Goal: Task Accomplishment & Management: Use online tool/utility

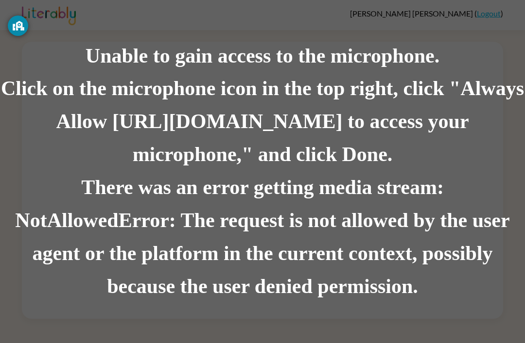
click at [170, 228] on div "There was an error getting media stream: NotAllowedError: The request is not al…" at bounding box center [262, 238] width 525 height 132
click at [84, 263] on div "There was an error getting media stream: NotAllowedError: The request is not al…" at bounding box center [262, 238] width 525 height 132
click at [119, 239] on div "There was an error getting media stream: NotAllowedError: The request is not al…" at bounding box center [262, 238] width 525 height 132
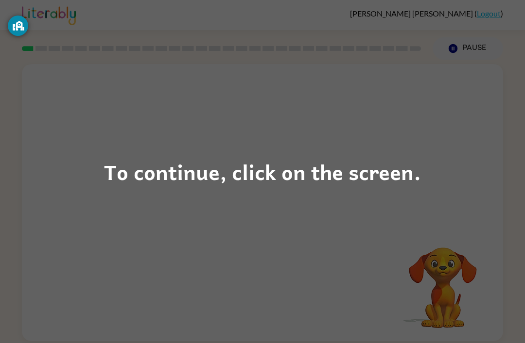
click at [112, 169] on div "To continue, click on the screen." at bounding box center [262, 171] width 317 height 33
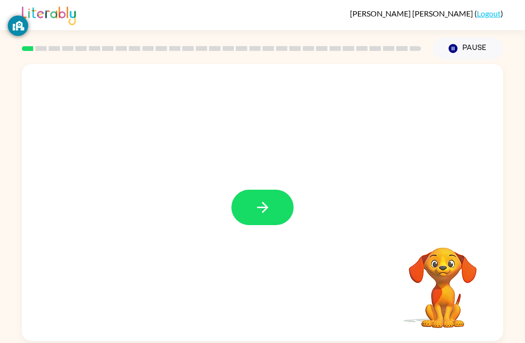
click at [264, 210] on icon "button" at bounding box center [262, 207] width 17 height 17
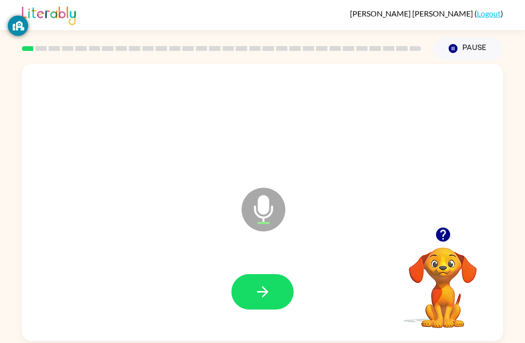
click at [283, 297] on button "button" at bounding box center [262, 291] width 62 height 35
click at [285, 305] on button "button" at bounding box center [262, 291] width 62 height 35
click at [283, 297] on button "button" at bounding box center [262, 291] width 62 height 35
click at [276, 276] on button "button" at bounding box center [262, 291] width 62 height 35
click at [269, 289] on icon "button" at bounding box center [262, 292] width 17 height 17
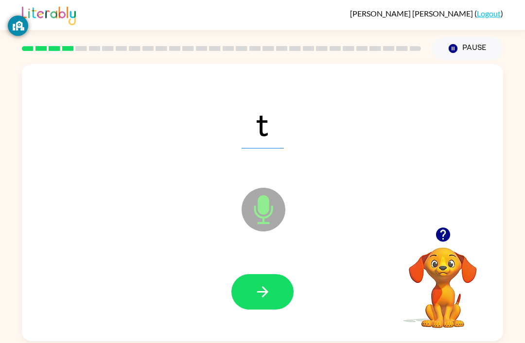
click at [283, 289] on button "button" at bounding box center [262, 291] width 62 height 35
click at [278, 296] on button "button" at bounding box center [262, 291] width 62 height 35
click at [273, 289] on button "button" at bounding box center [262, 291] width 62 height 35
click at [277, 290] on button "button" at bounding box center [262, 291] width 62 height 35
click at [274, 295] on button "button" at bounding box center [262, 291] width 62 height 35
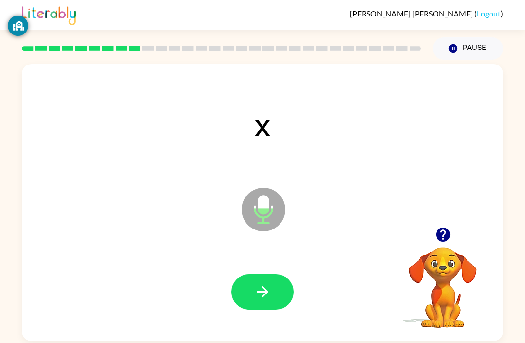
click at [282, 294] on button "button" at bounding box center [262, 291] width 62 height 35
click at [270, 279] on button "button" at bounding box center [262, 291] width 62 height 35
click at [280, 290] on button "button" at bounding box center [262, 291] width 62 height 35
click at [270, 295] on icon "button" at bounding box center [262, 292] width 17 height 17
click at [280, 305] on button "button" at bounding box center [262, 291] width 62 height 35
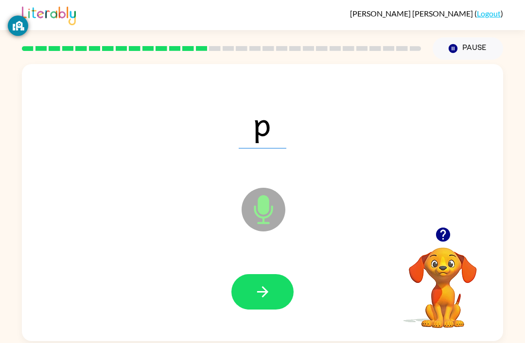
click at [259, 290] on icon "button" at bounding box center [262, 292] width 17 height 17
click at [271, 292] on button "button" at bounding box center [262, 291] width 62 height 35
click at [273, 287] on button "button" at bounding box center [262, 291] width 62 height 35
click at [269, 290] on icon "button" at bounding box center [262, 292] width 17 height 17
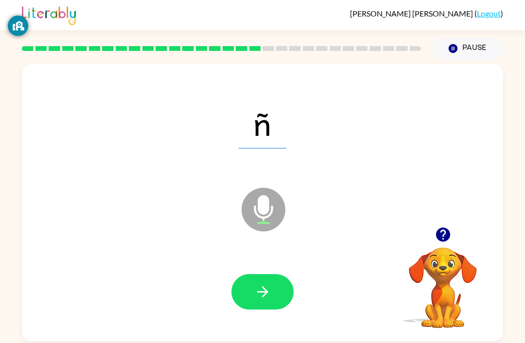
click at [272, 283] on button "button" at bounding box center [262, 291] width 62 height 35
click at [275, 285] on button "button" at bounding box center [262, 291] width 62 height 35
click at [273, 276] on button "button" at bounding box center [262, 291] width 62 height 35
click at [276, 290] on button "button" at bounding box center [262, 291] width 62 height 35
click at [273, 290] on button "button" at bounding box center [262, 291] width 62 height 35
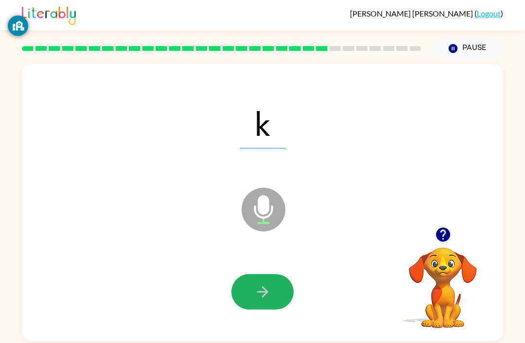
click at [275, 288] on button "button" at bounding box center [262, 291] width 62 height 35
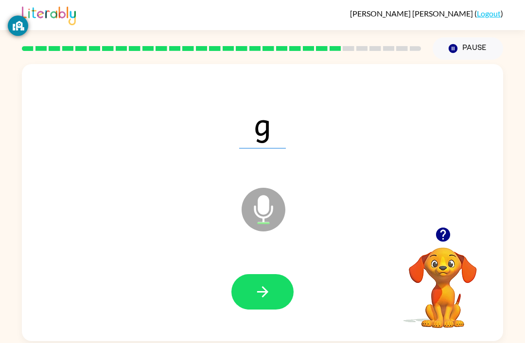
click at [271, 301] on button "button" at bounding box center [262, 291] width 62 height 35
click at [269, 287] on icon "button" at bounding box center [262, 292] width 17 height 17
click at [283, 292] on button "button" at bounding box center [262, 291] width 62 height 35
click at [286, 298] on button "button" at bounding box center [262, 291] width 62 height 35
click at [277, 304] on button "button" at bounding box center [262, 291] width 62 height 35
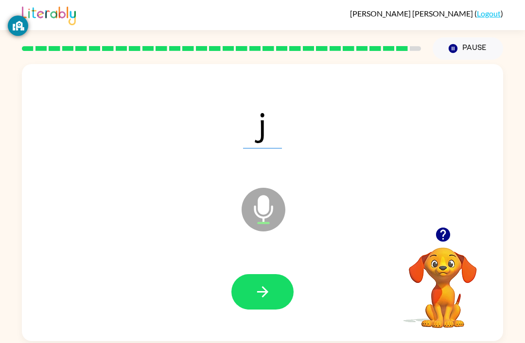
click at [267, 281] on button "button" at bounding box center [262, 291] width 62 height 35
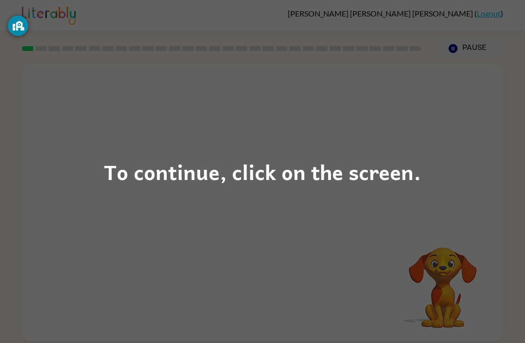
click at [344, 172] on div "To continue, click on the screen." at bounding box center [262, 171] width 317 height 33
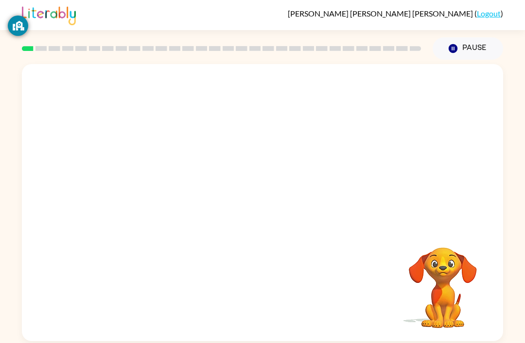
click at [442, 278] on video "Your browser must support playing .mp4 files to use Literably. Please try using…" at bounding box center [442, 281] width 97 height 97
click at [468, 260] on video "Your browser must support playing .mp4 files to use Literably. Please try using…" at bounding box center [442, 281] width 97 height 97
click at [440, 303] on video "Your browser must support playing .mp4 files to use Literably. Please try using…" at bounding box center [442, 281] width 97 height 97
click at [462, 300] on video "Your browser must support playing .mp4 files to use Literably. Please try using…" at bounding box center [442, 281] width 97 height 97
click at [462, 292] on video "Your browser must support playing .mp4 files to use Literably. Please try using…" at bounding box center [442, 281] width 97 height 97
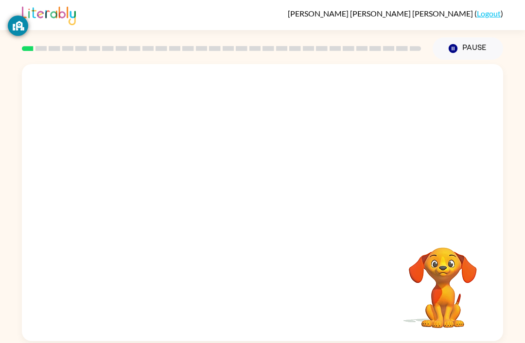
click at [472, 278] on video "Your browser must support playing .mp4 files to use Literably. Please try using…" at bounding box center [442, 281] width 97 height 97
click at [483, 270] on video "Your browser must support playing .mp4 files to use Literably. Please try using…" at bounding box center [442, 281] width 97 height 97
click at [461, 301] on video "Your browser must support playing .mp4 files to use Literably. Please try using…" at bounding box center [442, 281] width 97 height 97
click at [517, 311] on div "Your browser must support playing .mp4 files to use Literably. Please try using…" at bounding box center [262, 201] width 525 height 282
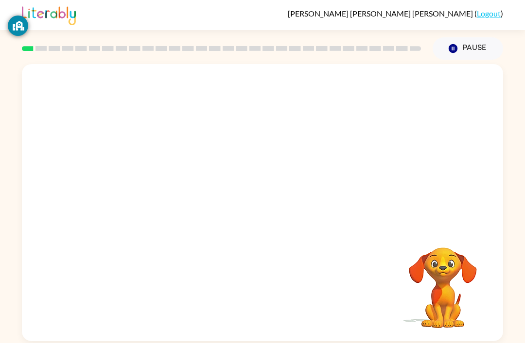
click at [508, 303] on div "Your browser must support playing .mp4 files to use Literably. Please try using…" at bounding box center [262, 201] width 525 height 282
click at [507, 302] on div "Your browser must support playing .mp4 files to use Literably. Please try using…" at bounding box center [262, 201] width 525 height 282
click at [509, 301] on div "Your browser must support playing .mp4 files to use Literably. Please try using…" at bounding box center [262, 201] width 525 height 282
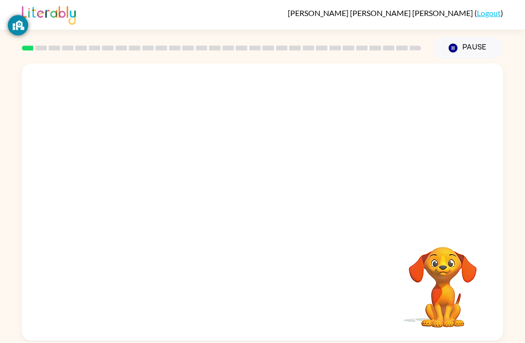
click at [472, 37] on button "Pause Pause" at bounding box center [467, 48] width 70 height 22
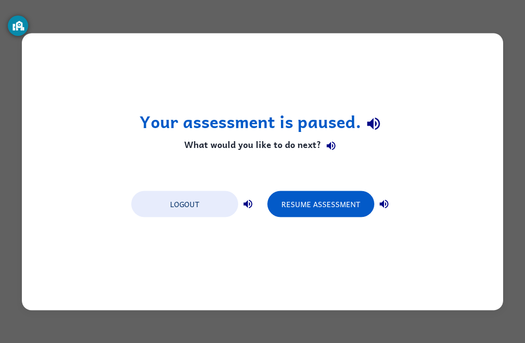
scroll to position [0, 0]
click at [325, 199] on button "Resume Assessment" at bounding box center [320, 204] width 107 height 26
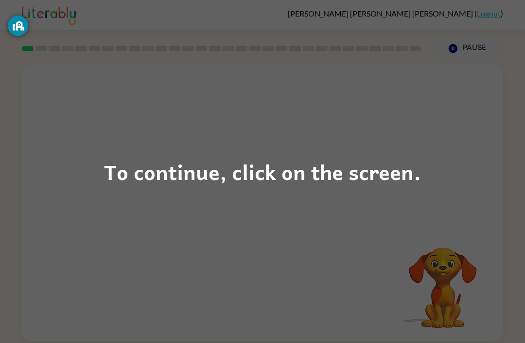
click at [314, 177] on div "To continue, click on the screen." at bounding box center [262, 171] width 317 height 33
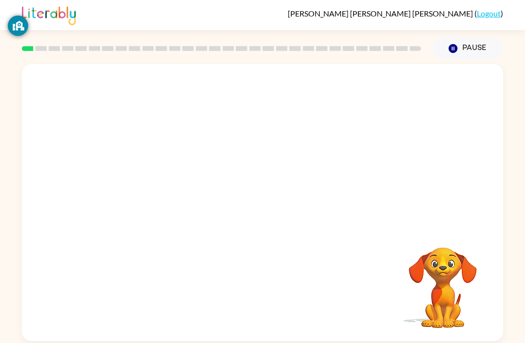
click at [314, 177] on div "Your browser must support playing .mp4 files to use Literably. Please try using…" at bounding box center [262, 202] width 481 height 277
click at [258, 225] on div at bounding box center [262, 207] width 62 height 35
click at [244, 192] on button "button" at bounding box center [262, 207] width 62 height 35
click at [274, 211] on div at bounding box center [262, 202] width 481 height 277
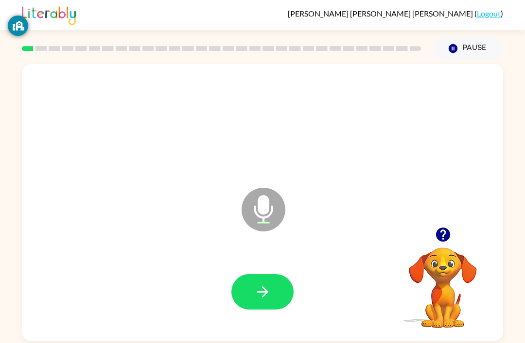
click at [252, 298] on button "button" at bounding box center [262, 291] width 62 height 35
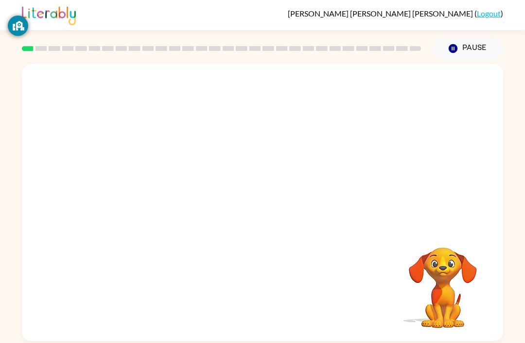
click at [339, 203] on div at bounding box center [239, 185] width 415 height 35
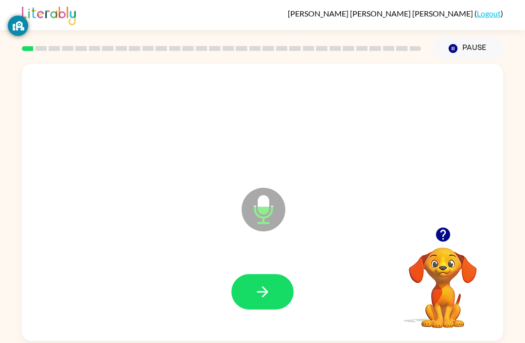
click at [266, 273] on div at bounding box center [262, 293] width 461 height 80
click at [272, 287] on button "button" at bounding box center [262, 291] width 62 height 35
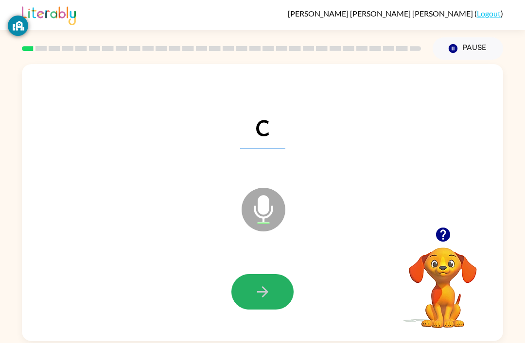
click at [262, 284] on button "button" at bounding box center [262, 291] width 62 height 35
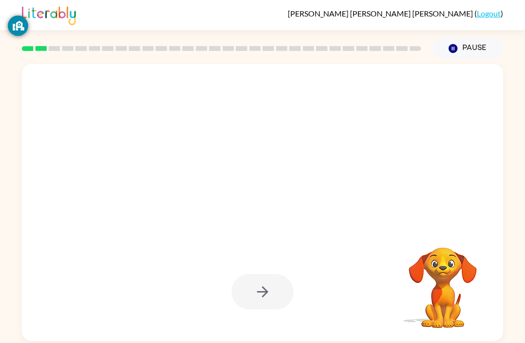
click at [273, 285] on div at bounding box center [262, 291] width 62 height 35
click at [272, 284] on div at bounding box center [262, 291] width 62 height 35
click at [278, 300] on div at bounding box center [262, 291] width 62 height 35
click at [276, 290] on div at bounding box center [262, 291] width 62 height 35
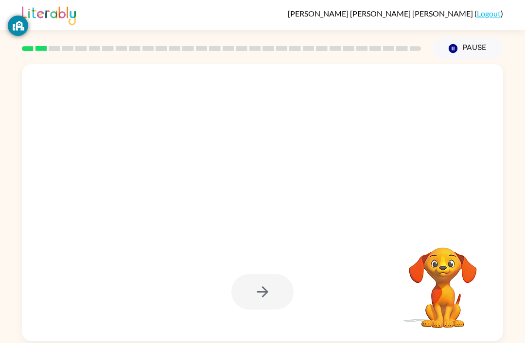
click at [276, 290] on div at bounding box center [262, 291] width 62 height 35
click at [273, 299] on div at bounding box center [262, 291] width 62 height 35
click at [268, 288] on div at bounding box center [262, 291] width 62 height 35
click at [264, 310] on div at bounding box center [262, 291] width 62 height 35
click at [263, 309] on div at bounding box center [262, 291] width 62 height 35
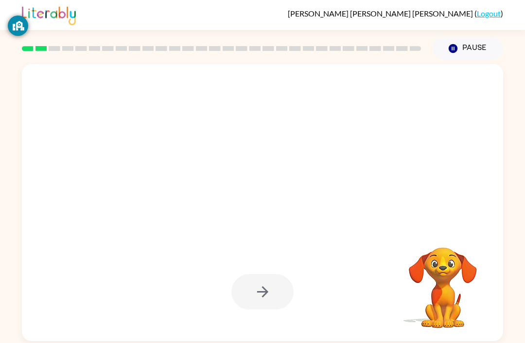
scroll to position [8, 0]
click at [278, 277] on div at bounding box center [262, 291] width 62 height 35
click at [271, 283] on div at bounding box center [262, 291] width 62 height 35
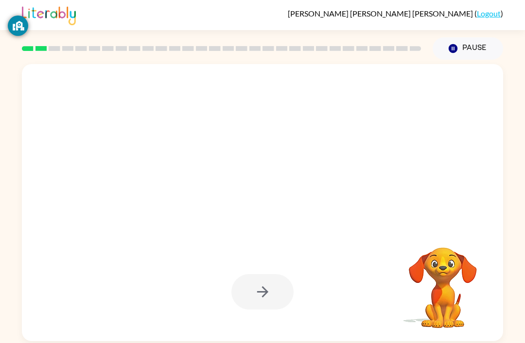
click at [272, 299] on div at bounding box center [262, 291] width 62 height 35
click at [256, 282] on div at bounding box center [262, 291] width 62 height 35
click at [268, 253] on div at bounding box center [262, 293] width 461 height 80
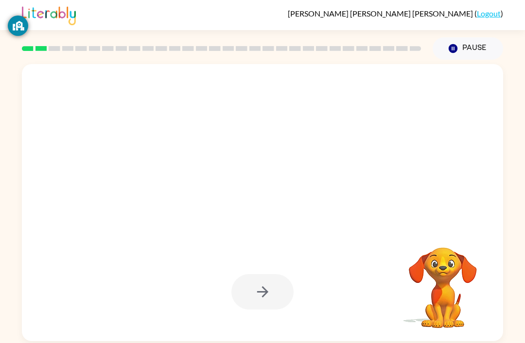
click at [261, 326] on div at bounding box center [262, 293] width 461 height 80
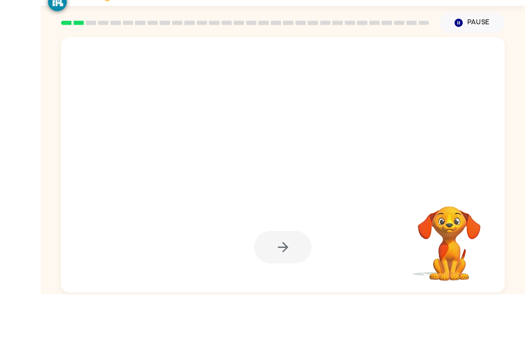
scroll to position [24, 0]
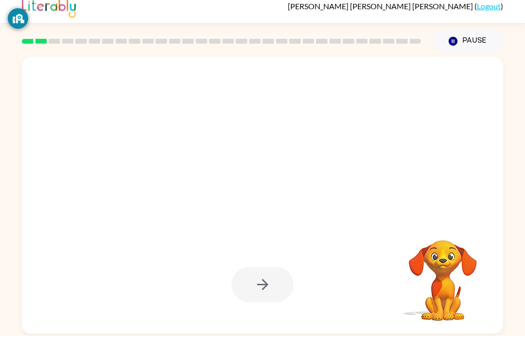
click at [272, 297] on div at bounding box center [262, 293] width 461 height 80
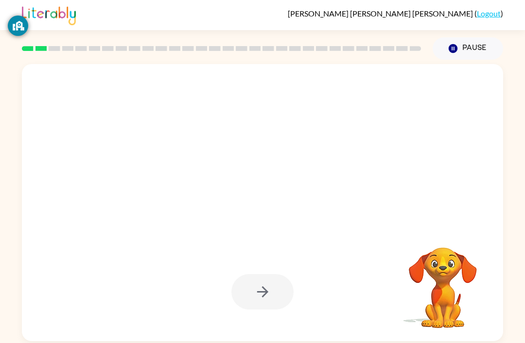
click at [253, 320] on div "Jailyn Maria Guadalupe Sandoval Lopez ( Logout ) Pause Pause Your browser must …" at bounding box center [262, 171] width 525 height 343
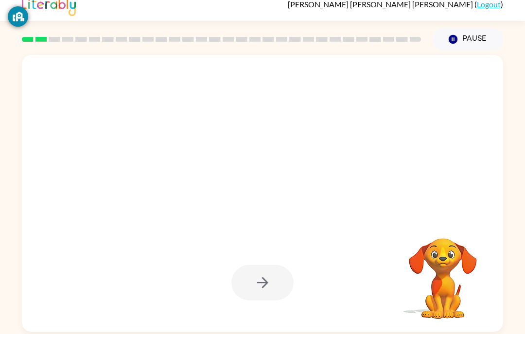
scroll to position [29, 0]
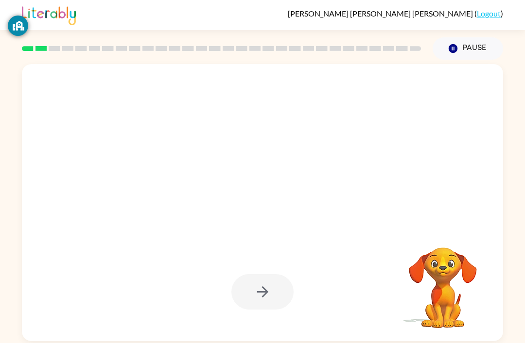
click at [467, 37] on button "Pause Pause" at bounding box center [467, 48] width 70 height 22
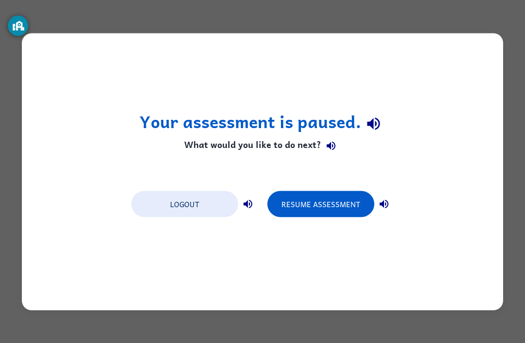
scroll to position [0, 0]
click at [312, 199] on button "Resume Assessment" at bounding box center [320, 204] width 107 height 26
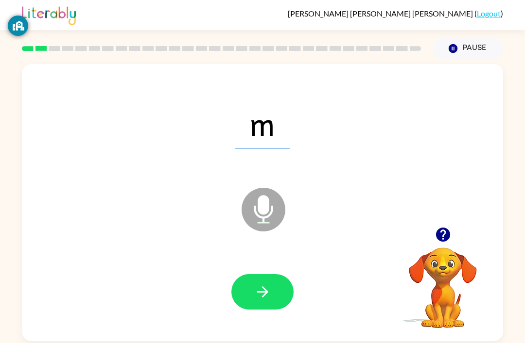
click at [278, 285] on button "button" at bounding box center [262, 291] width 62 height 35
click at [263, 300] on icon "button" at bounding box center [262, 292] width 17 height 17
click at [280, 299] on button "button" at bounding box center [262, 291] width 62 height 35
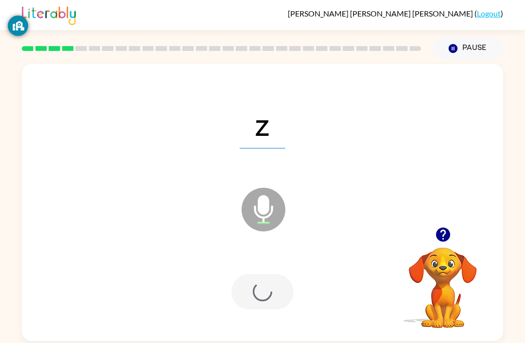
click at [280, 298] on div at bounding box center [262, 291] width 62 height 35
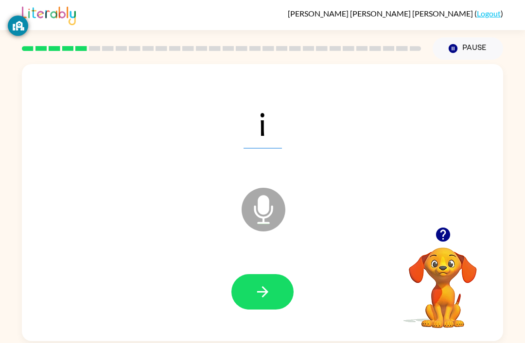
click at [261, 300] on icon "button" at bounding box center [262, 292] width 17 height 17
click at [272, 302] on button "button" at bounding box center [262, 291] width 62 height 35
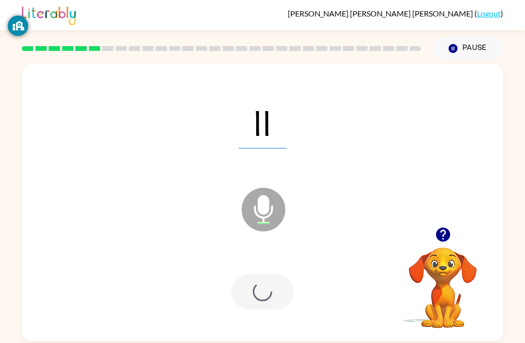
click at [272, 302] on div at bounding box center [262, 291] width 62 height 35
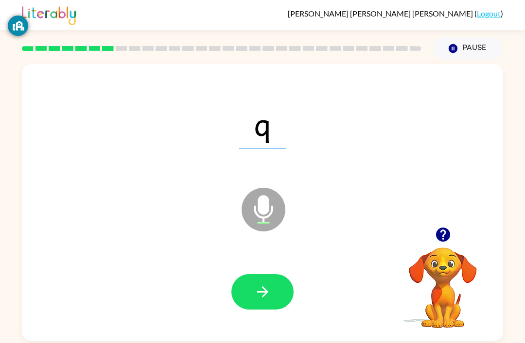
click at [254, 295] on icon "button" at bounding box center [262, 292] width 17 height 17
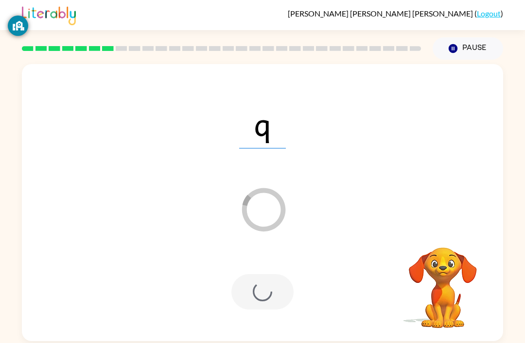
click at [271, 304] on div at bounding box center [262, 291] width 62 height 35
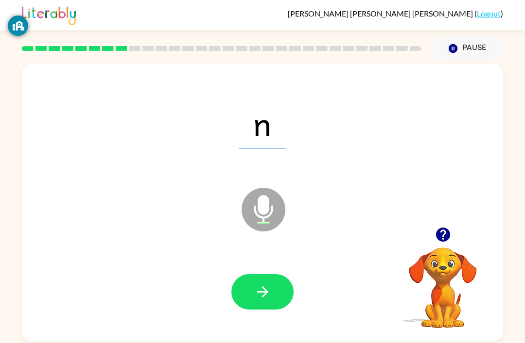
click at [271, 310] on button "button" at bounding box center [262, 291] width 62 height 35
click at [276, 284] on button "button" at bounding box center [262, 291] width 62 height 35
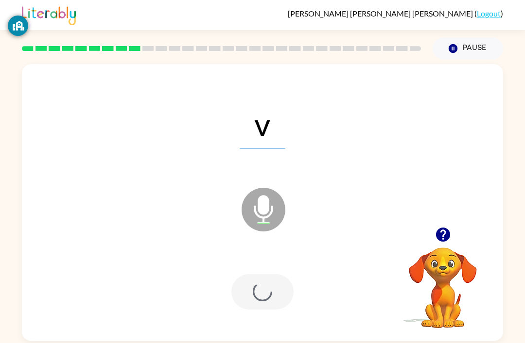
click at [289, 308] on div at bounding box center [262, 291] width 62 height 35
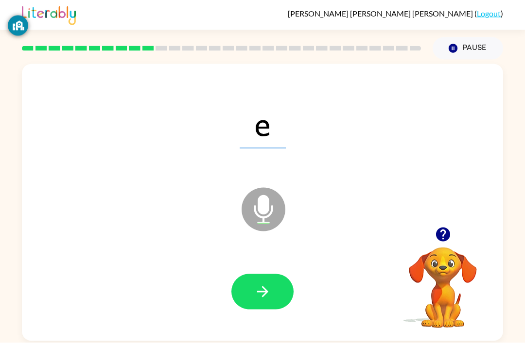
scroll to position [3, 0]
click at [267, 295] on icon "button" at bounding box center [262, 292] width 17 height 17
click at [262, 281] on button "button" at bounding box center [262, 291] width 62 height 35
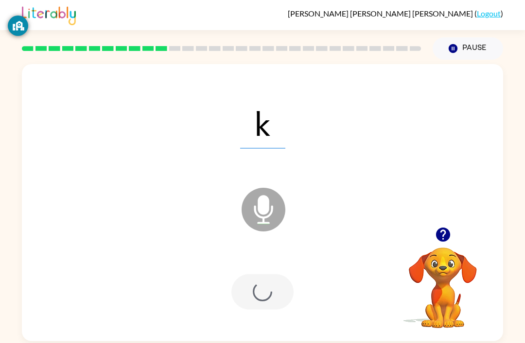
click at [261, 281] on div at bounding box center [262, 291] width 62 height 35
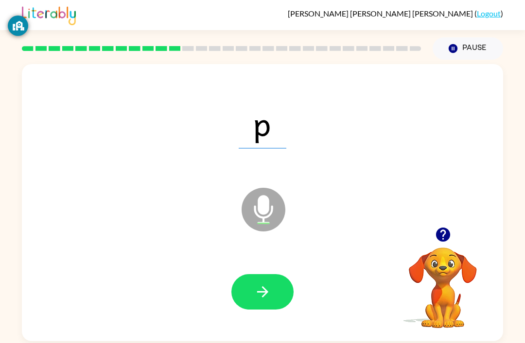
click at [256, 287] on icon "button" at bounding box center [262, 292] width 17 height 17
click at [250, 292] on button "button" at bounding box center [262, 291] width 62 height 35
click at [248, 300] on button "button" at bounding box center [262, 291] width 62 height 35
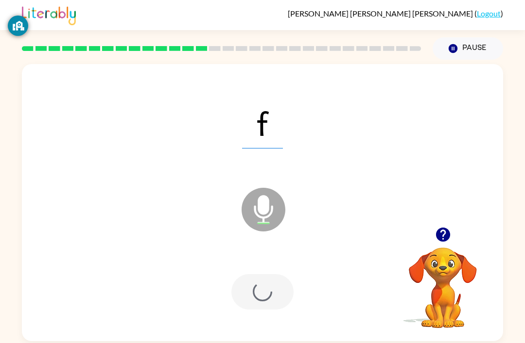
click at [268, 285] on div at bounding box center [262, 291] width 62 height 35
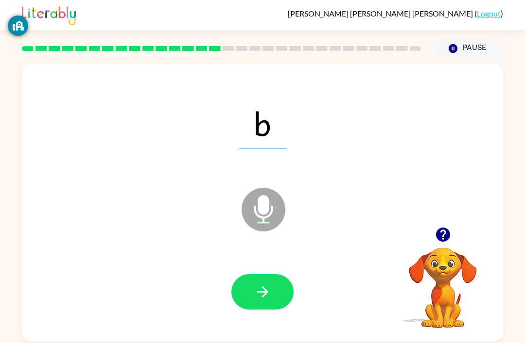
click at [245, 312] on div at bounding box center [262, 293] width 461 height 80
click at [252, 270] on div at bounding box center [262, 293] width 461 height 80
click at [269, 291] on icon "button" at bounding box center [262, 292] width 17 height 17
click at [258, 298] on icon "button" at bounding box center [262, 292] width 17 height 17
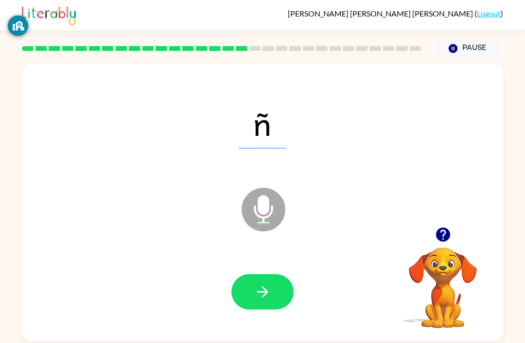
click at [271, 287] on button "button" at bounding box center [262, 291] width 62 height 35
click at [247, 285] on button "button" at bounding box center [262, 291] width 62 height 35
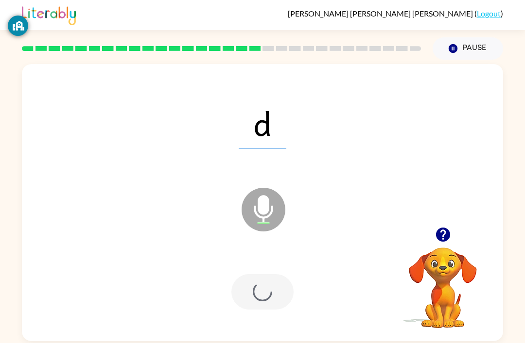
click at [256, 308] on div at bounding box center [262, 291] width 62 height 35
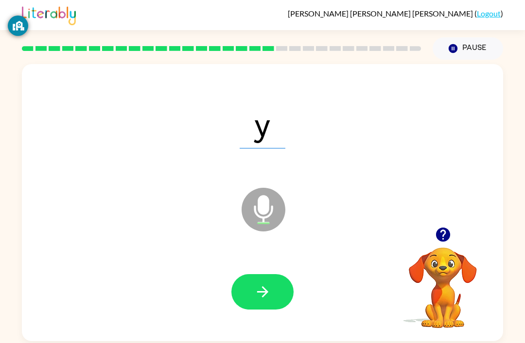
click at [257, 290] on icon "button" at bounding box center [262, 292] width 17 height 17
click at [264, 283] on button "button" at bounding box center [262, 291] width 62 height 35
click at [256, 288] on icon "button" at bounding box center [262, 292] width 17 height 17
click at [268, 310] on button "button" at bounding box center [262, 291] width 62 height 35
click at [268, 289] on icon "button" at bounding box center [262, 292] width 17 height 17
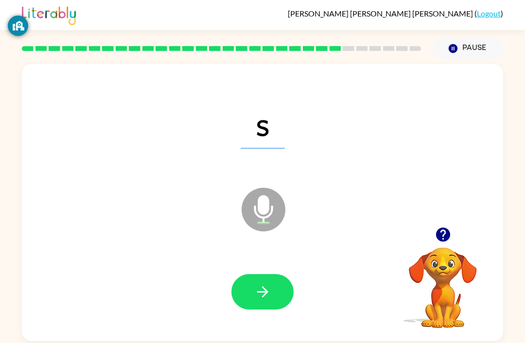
click at [255, 288] on icon "button" at bounding box center [262, 292] width 17 height 17
click at [256, 299] on icon "button" at bounding box center [262, 292] width 17 height 17
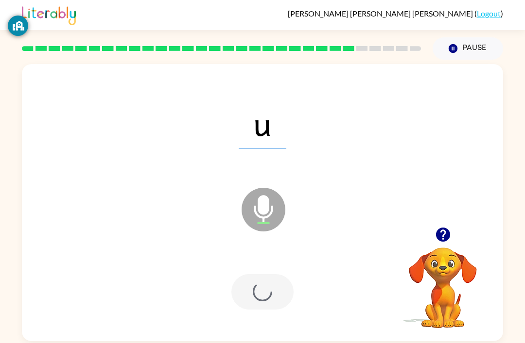
click at [256, 299] on div at bounding box center [262, 291] width 62 height 35
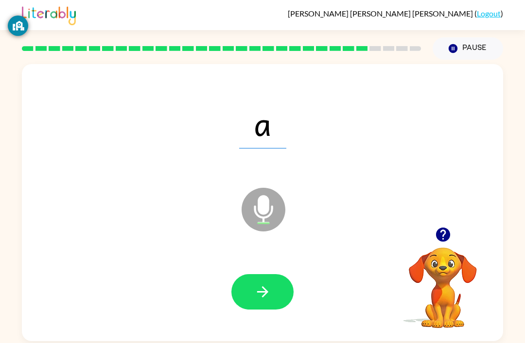
click at [269, 292] on icon "button" at bounding box center [262, 292] width 17 height 17
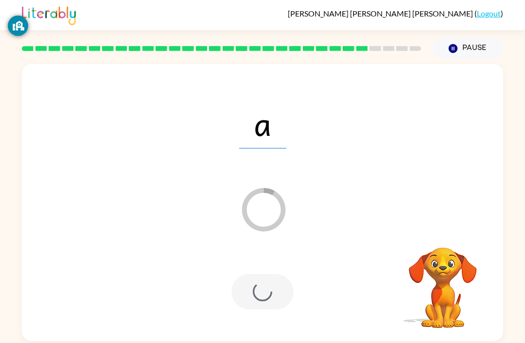
click at [269, 292] on div at bounding box center [262, 291] width 62 height 35
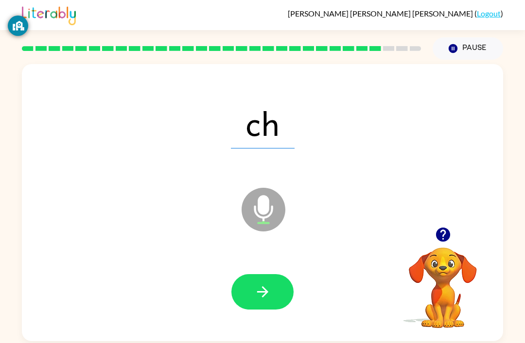
click at [256, 293] on icon "button" at bounding box center [262, 292] width 17 height 17
click at [283, 292] on button "button" at bounding box center [262, 291] width 62 height 35
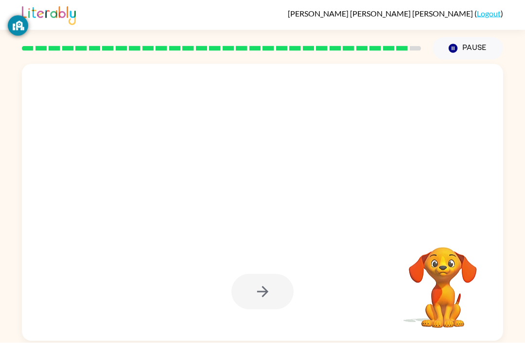
scroll to position [12, 0]
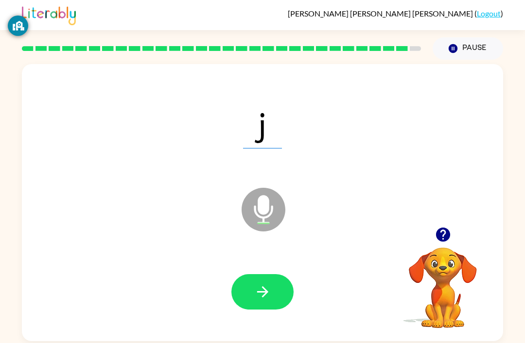
click at [253, 307] on div at bounding box center [262, 293] width 461 height 80
click at [263, 274] on button "button" at bounding box center [262, 291] width 62 height 35
